Goal: Task Accomplishment & Management: Manage account settings

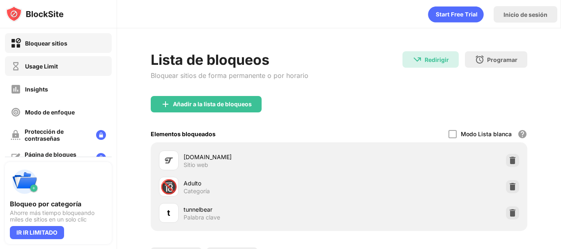
click at [64, 72] on div "Usage Limit" at bounding box center [58, 66] width 107 height 20
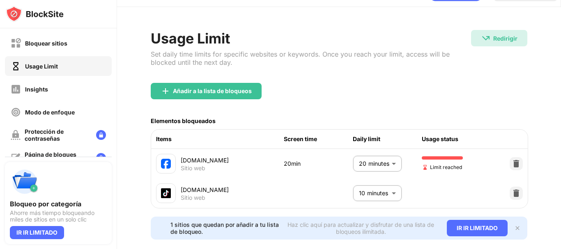
scroll to position [44, 0]
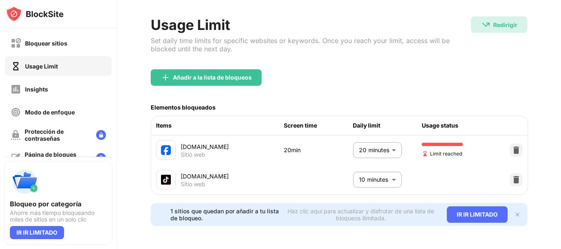
click at [371, 151] on body "Bloquear sitios Usage Limit Insights Modo de enfoque Protección de contraseñas …" at bounding box center [280, 124] width 561 height 249
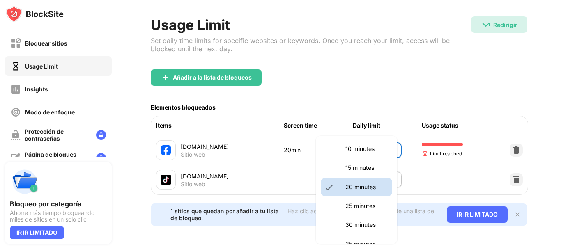
scroll to position [82, 0]
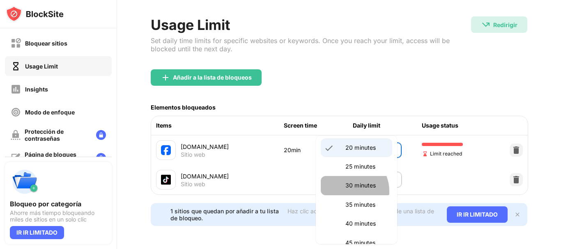
click at [348, 192] on li "30 minutes" at bounding box center [357, 185] width 72 height 19
type input "**"
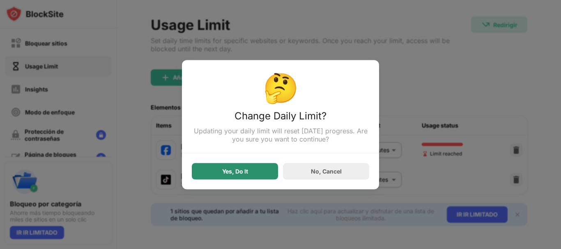
click at [243, 174] on div "Yes, Do It" at bounding box center [235, 171] width 26 height 7
